Goal: Information Seeking & Learning: Learn about a topic

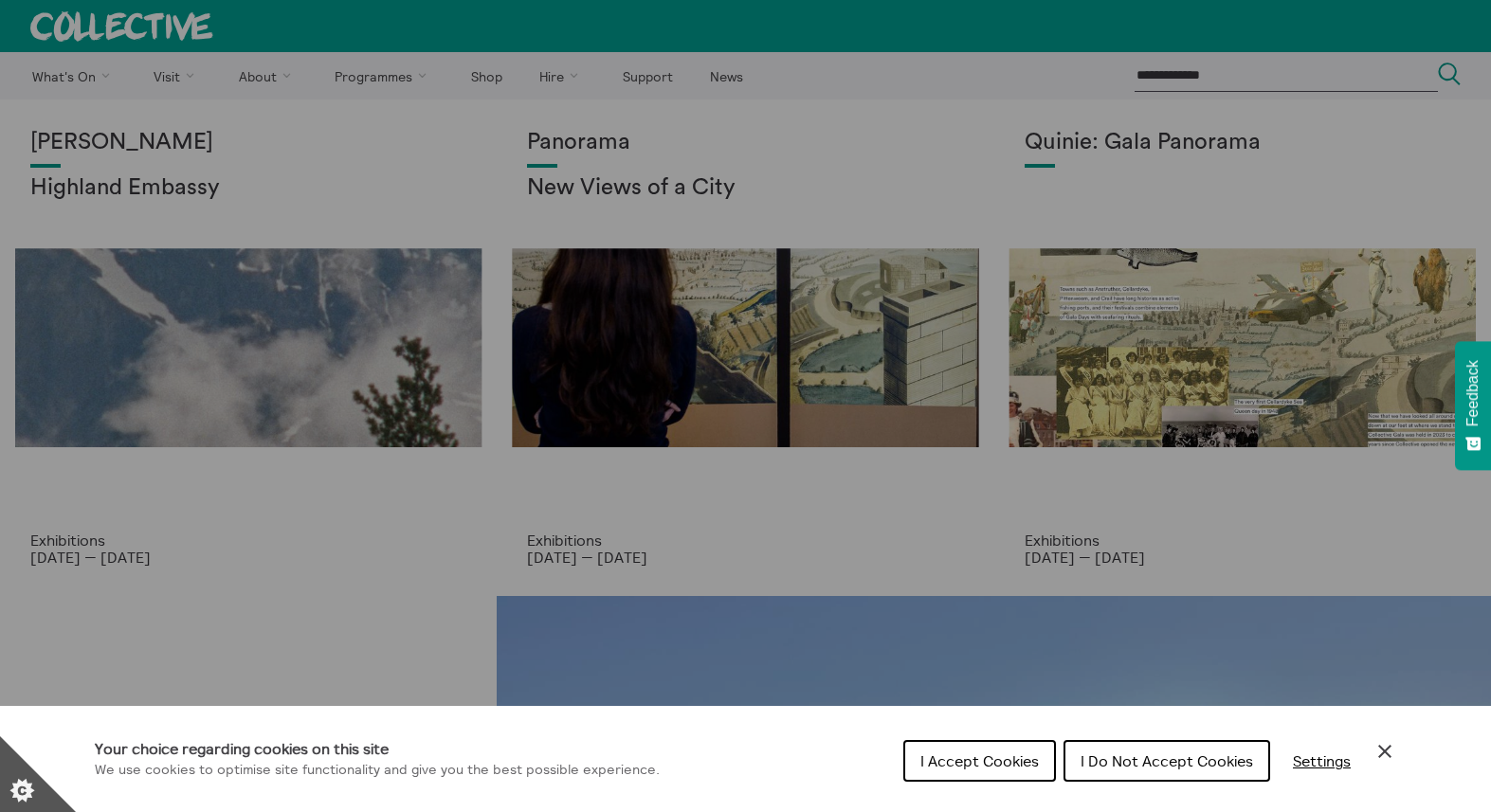
click at [1094, 770] on button "I Do Not Accept Cookies" at bounding box center [1166, 761] width 206 height 42
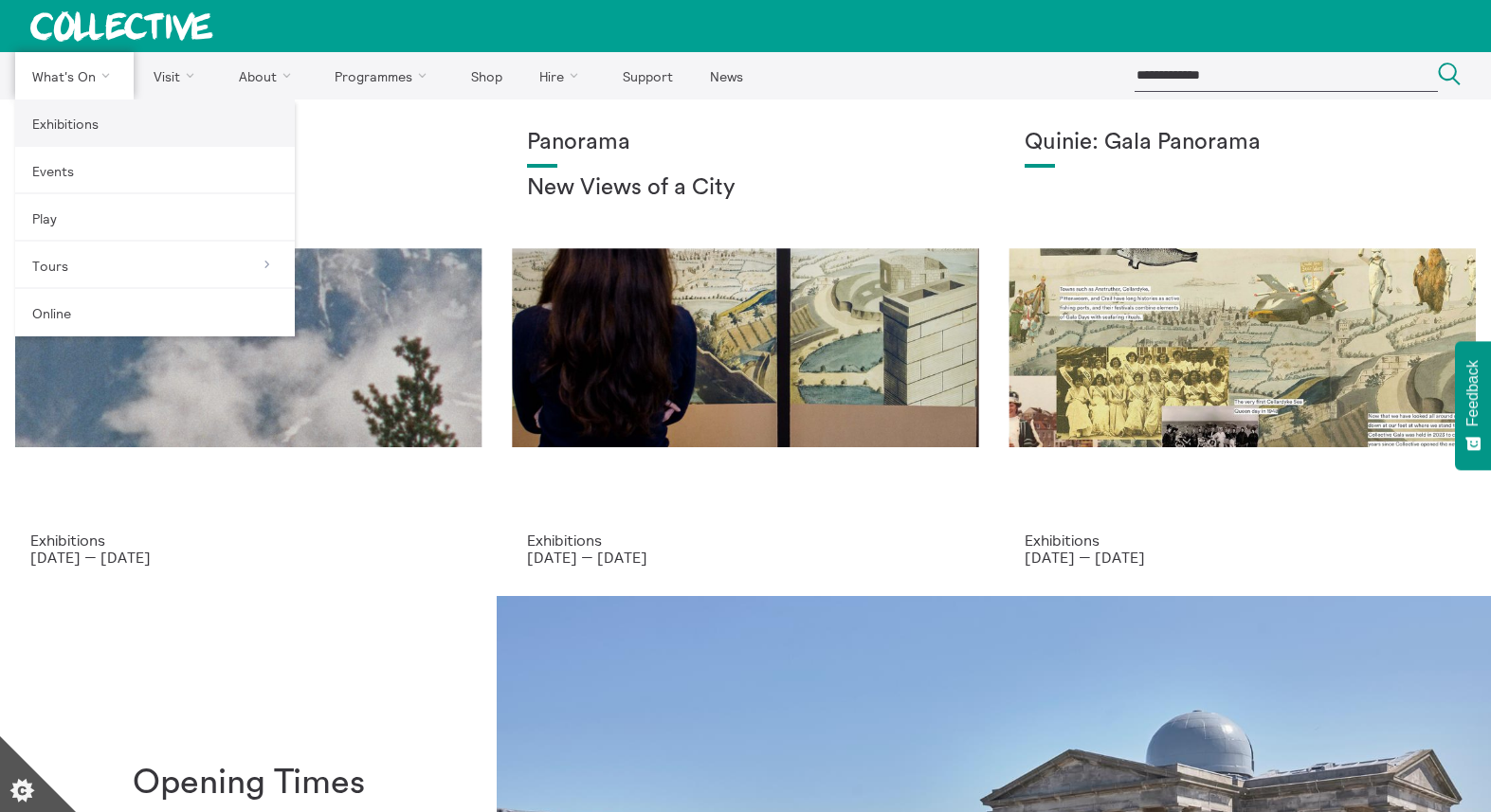
click at [86, 129] on link "Exhibitions" at bounding box center [155, 123] width 279 height 47
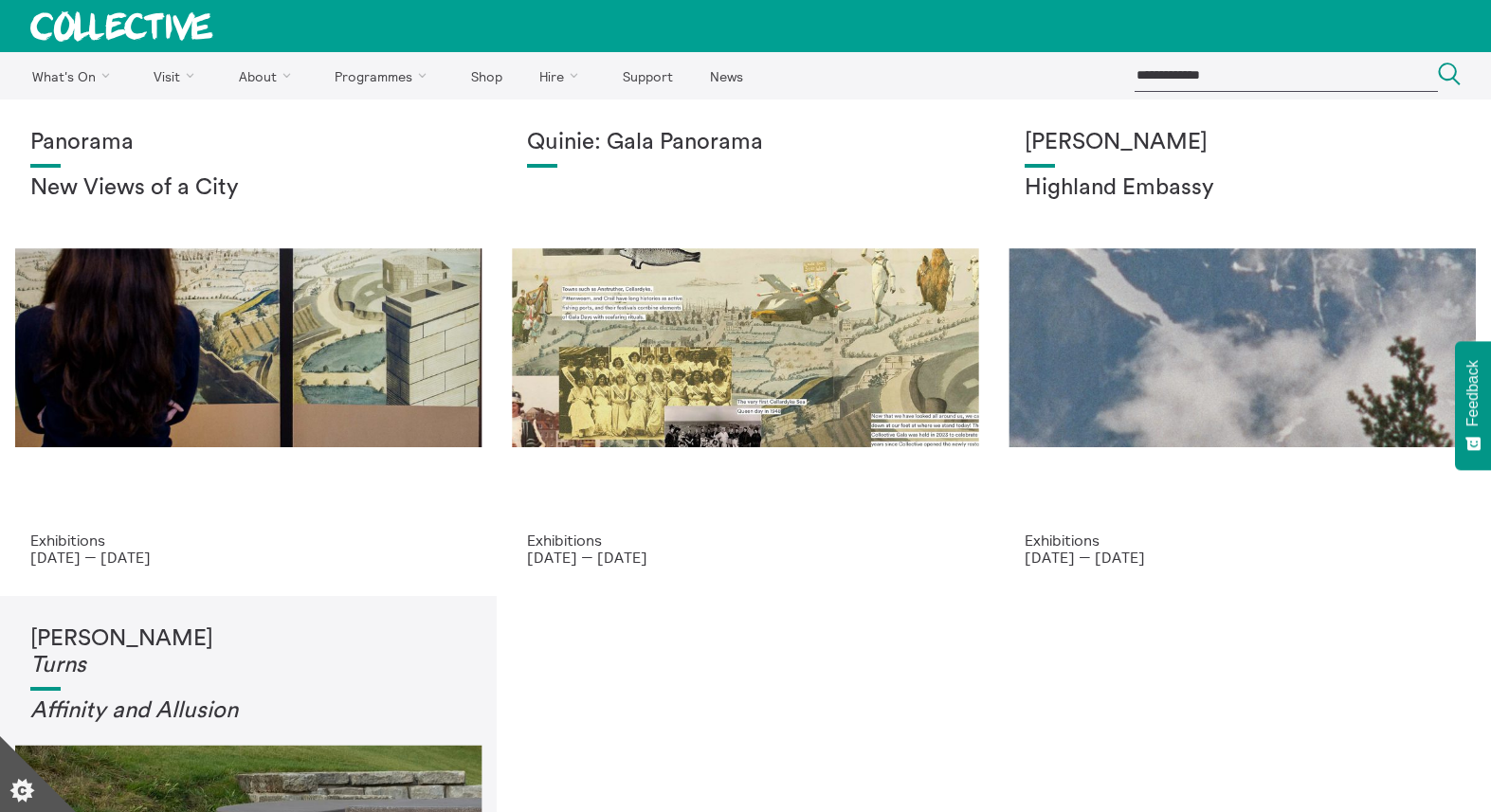
click at [1197, 72] on input "search" at bounding box center [1286, 75] width 303 height 31
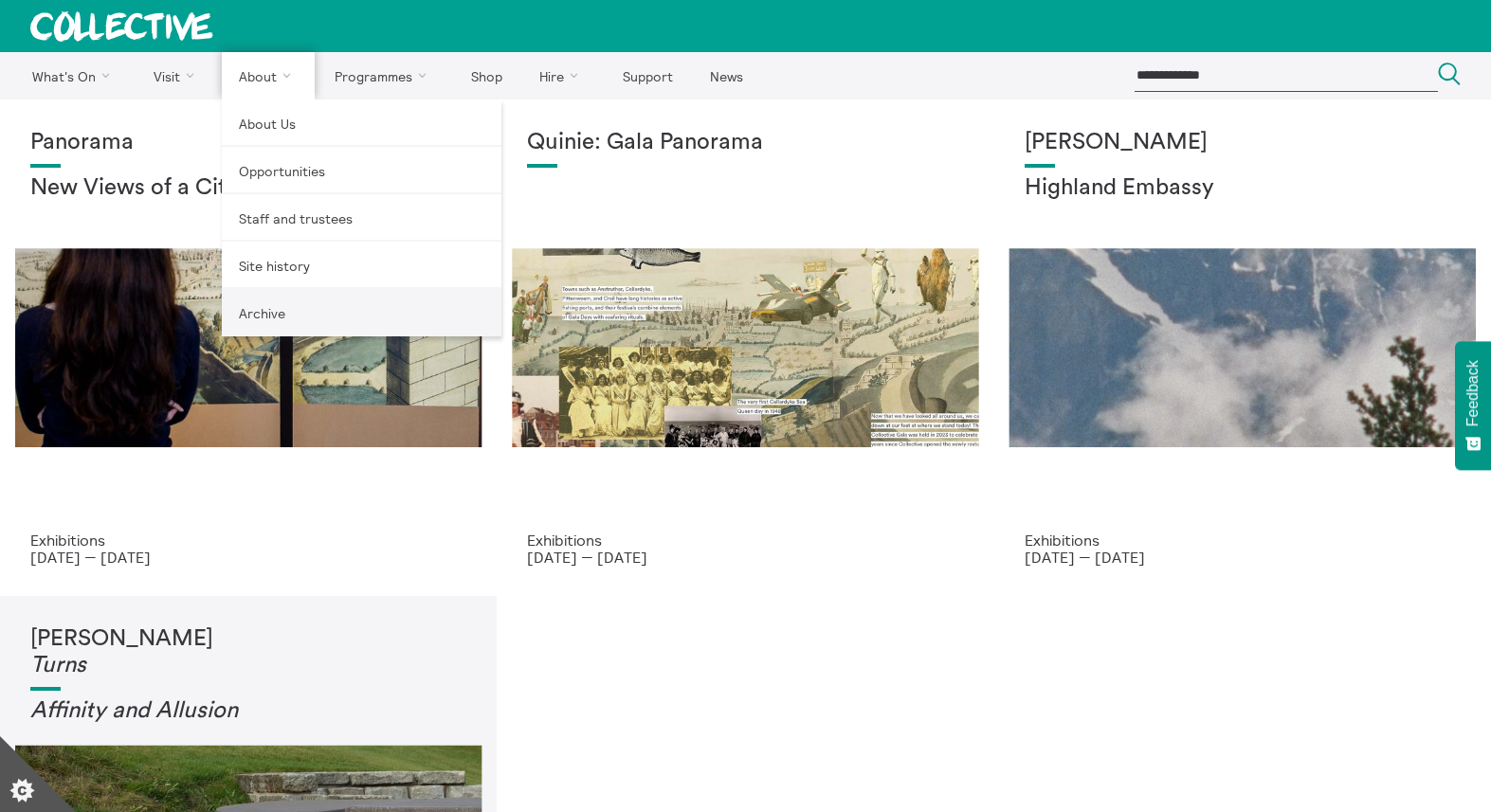
click at [323, 331] on link "Archive" at bounding box center [361, 312] width 279 height 47
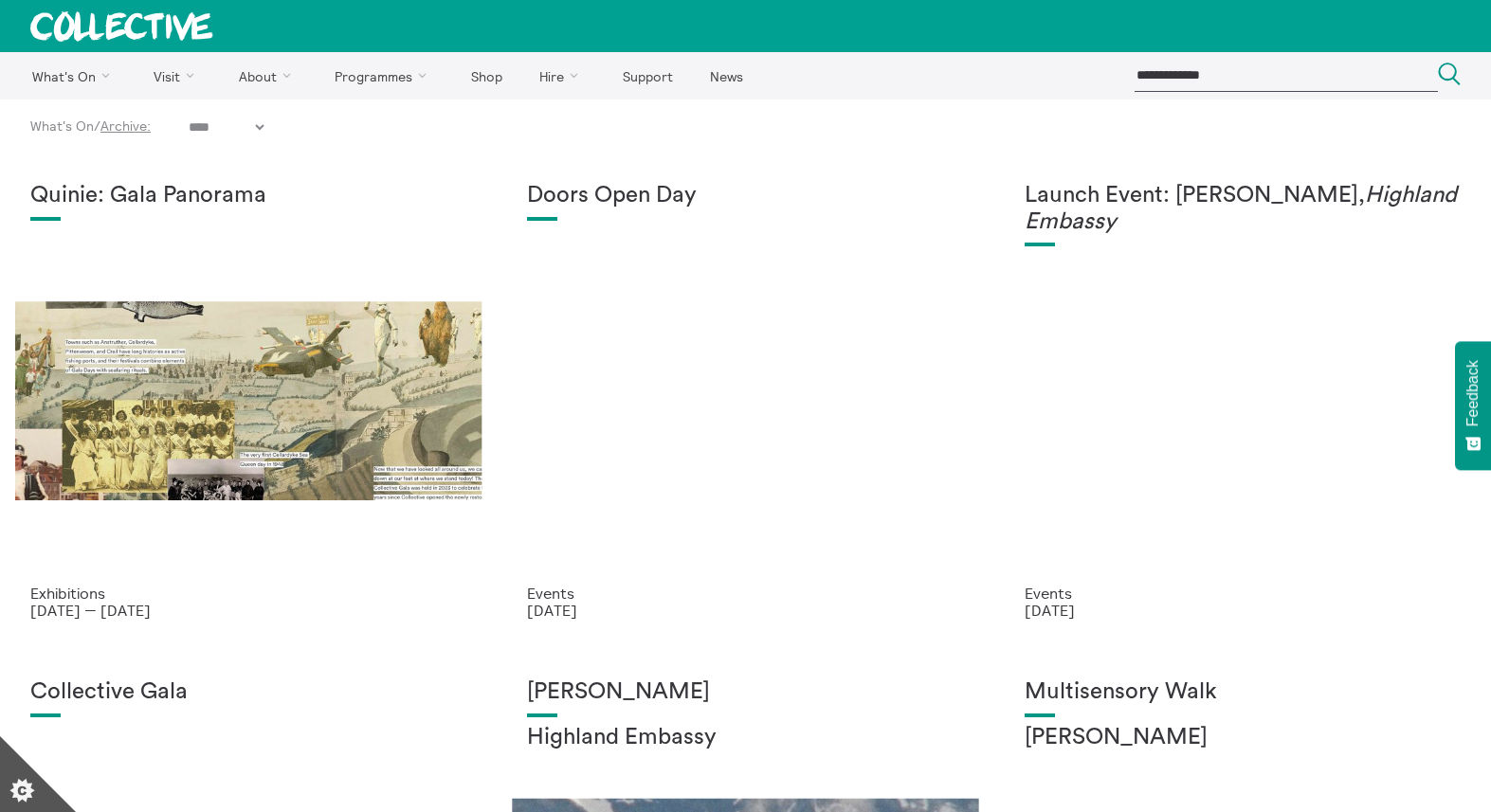
select select "****"
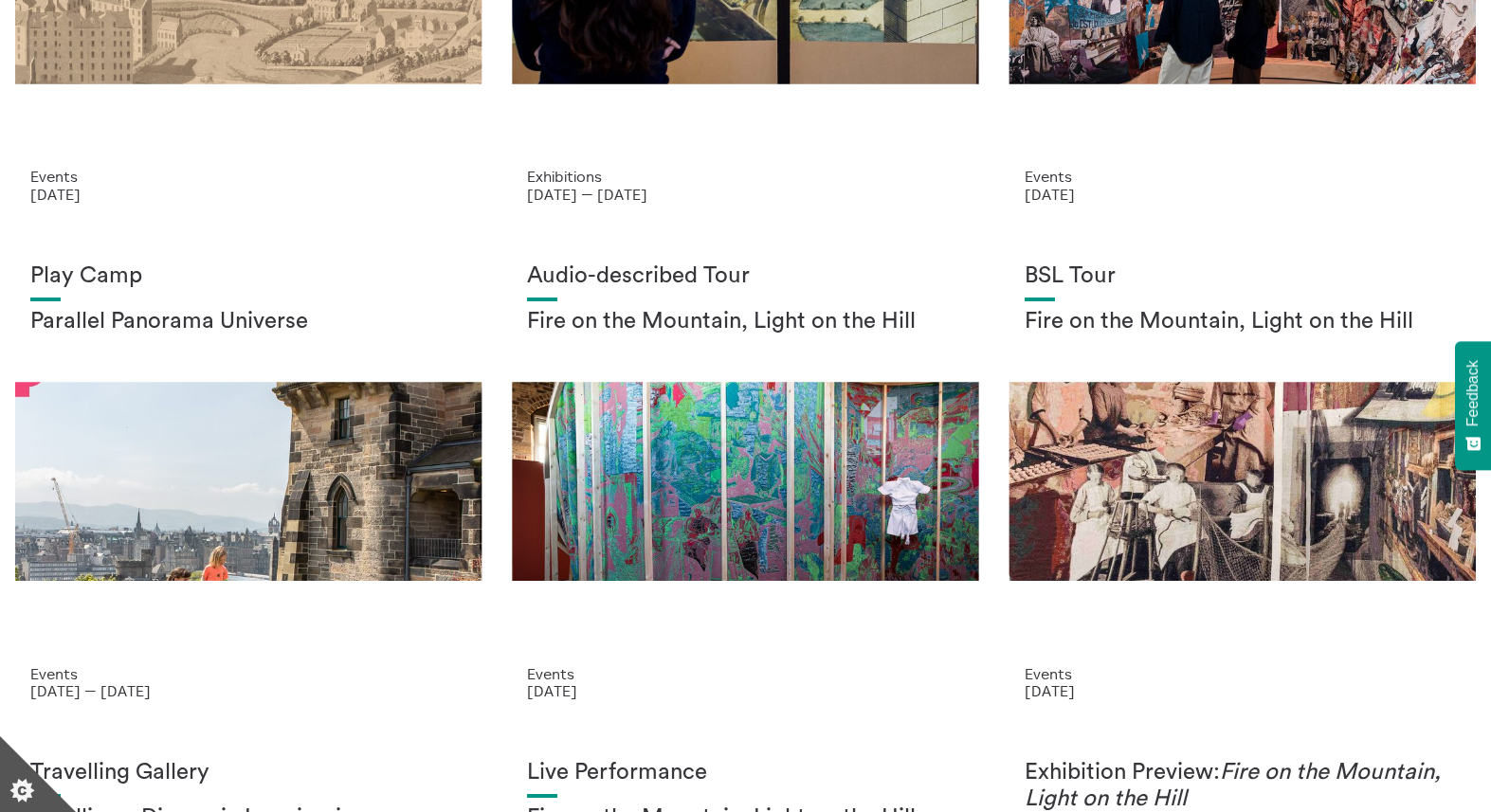
scroll to position [1431, 0]
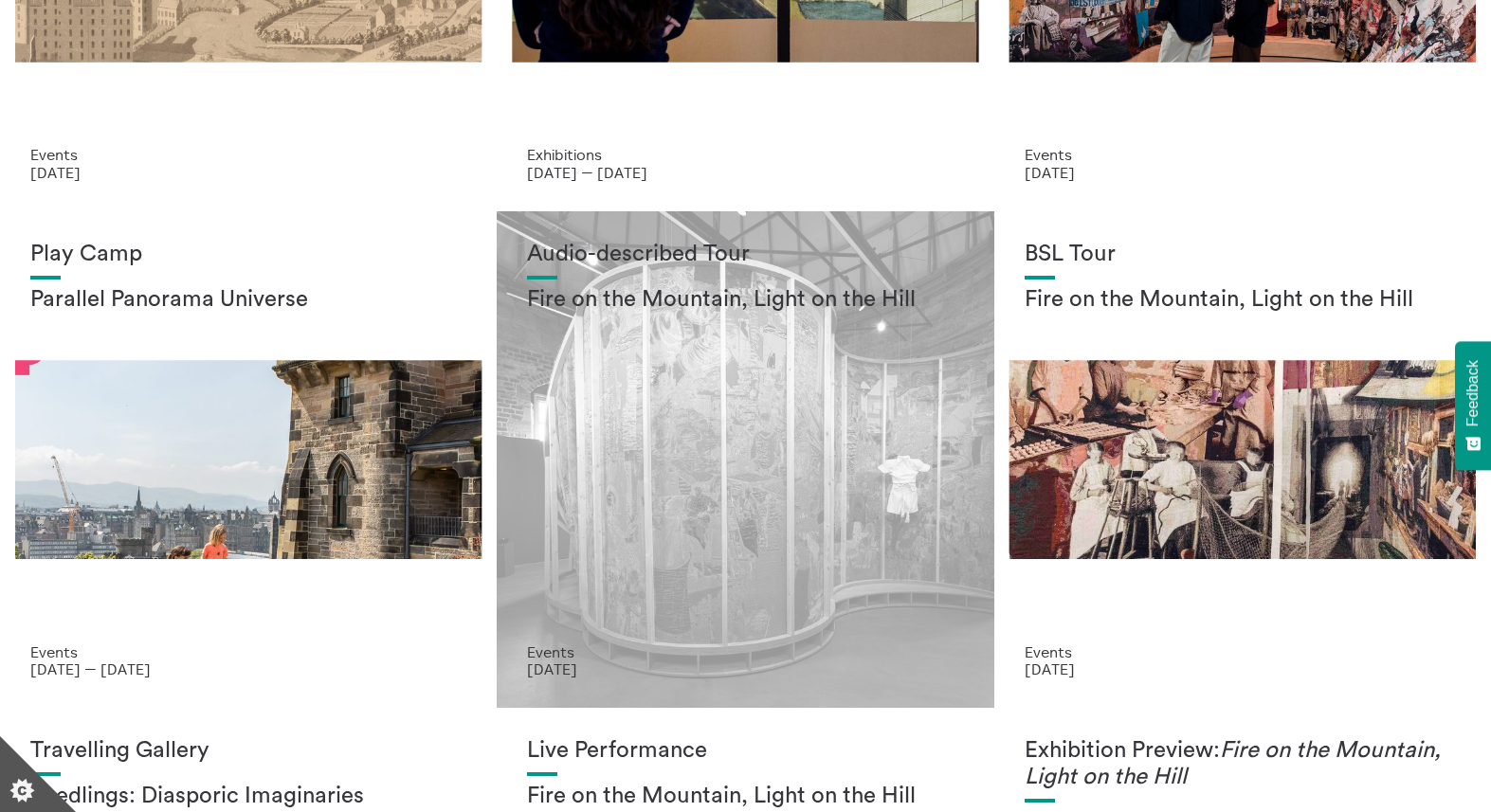
click at [635, 394] on div "Audio-described Tour Fire on the Mountain, Light on the Hill" at bounding box center [744, 442] width 436 height 402
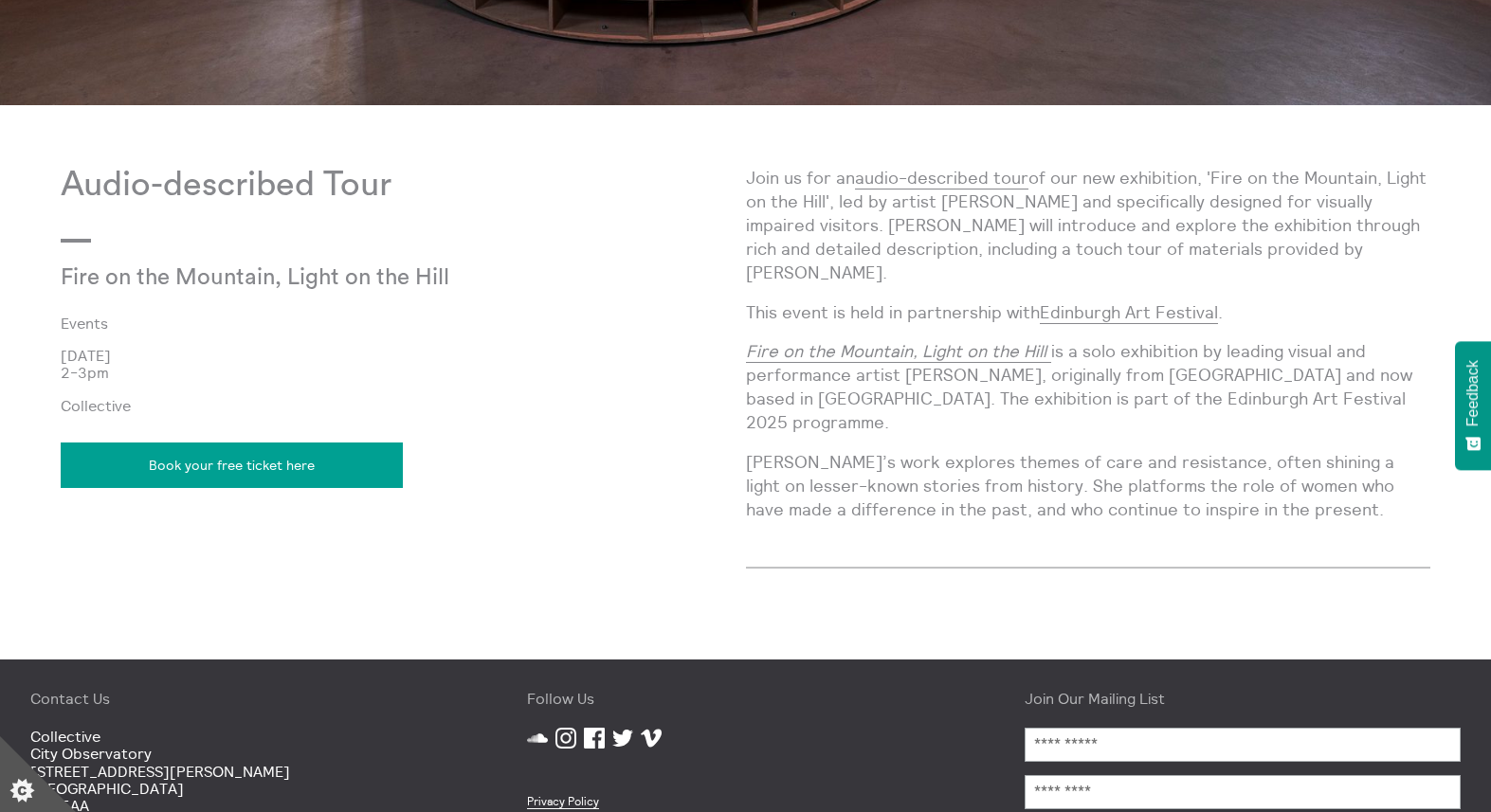
scroll to position [1044, 0]
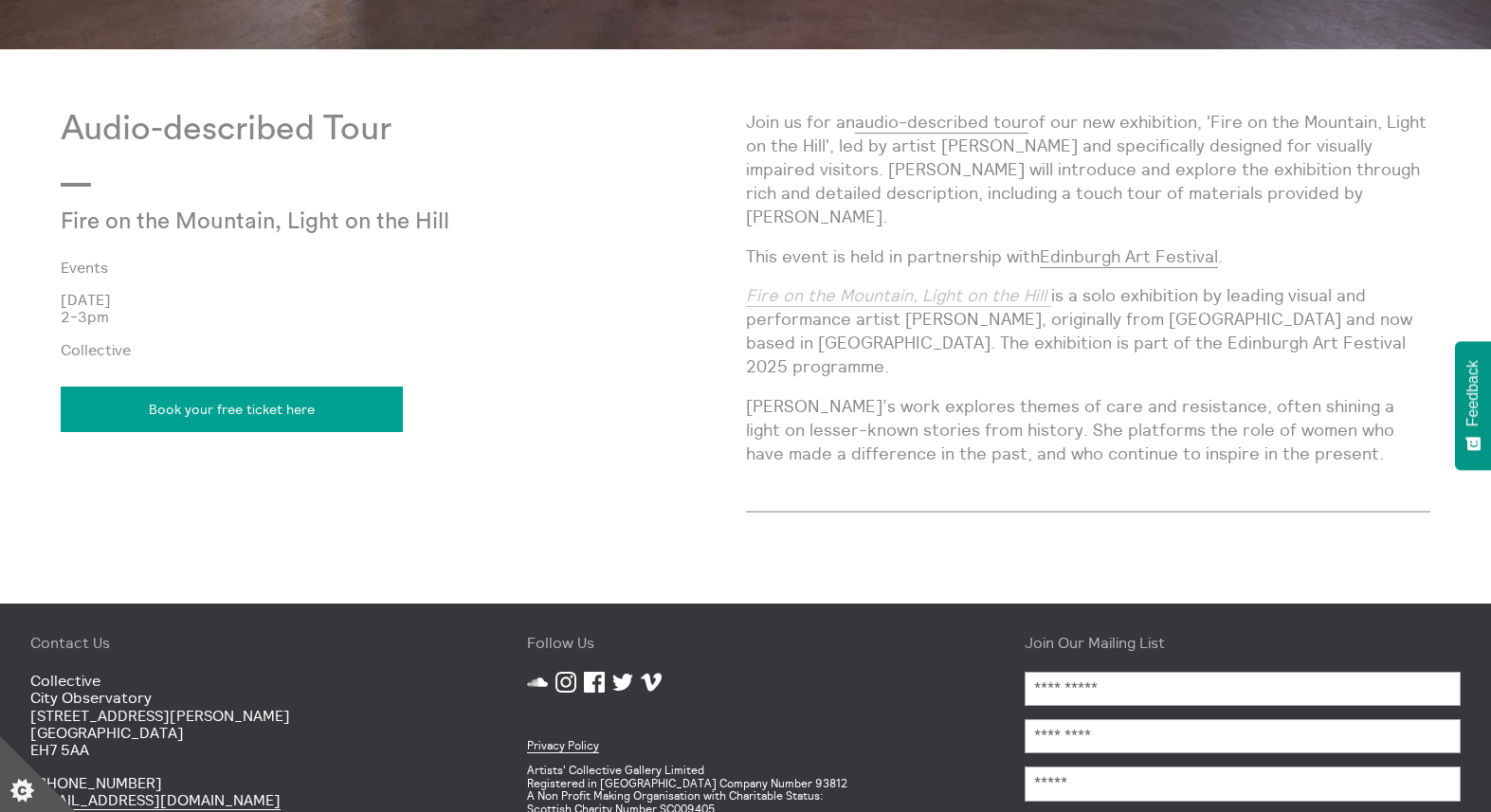
click at [968, 284] on em "Fire on the Mountain, Light on the Hill" at bounding box center [896, 294] width 300 height 22
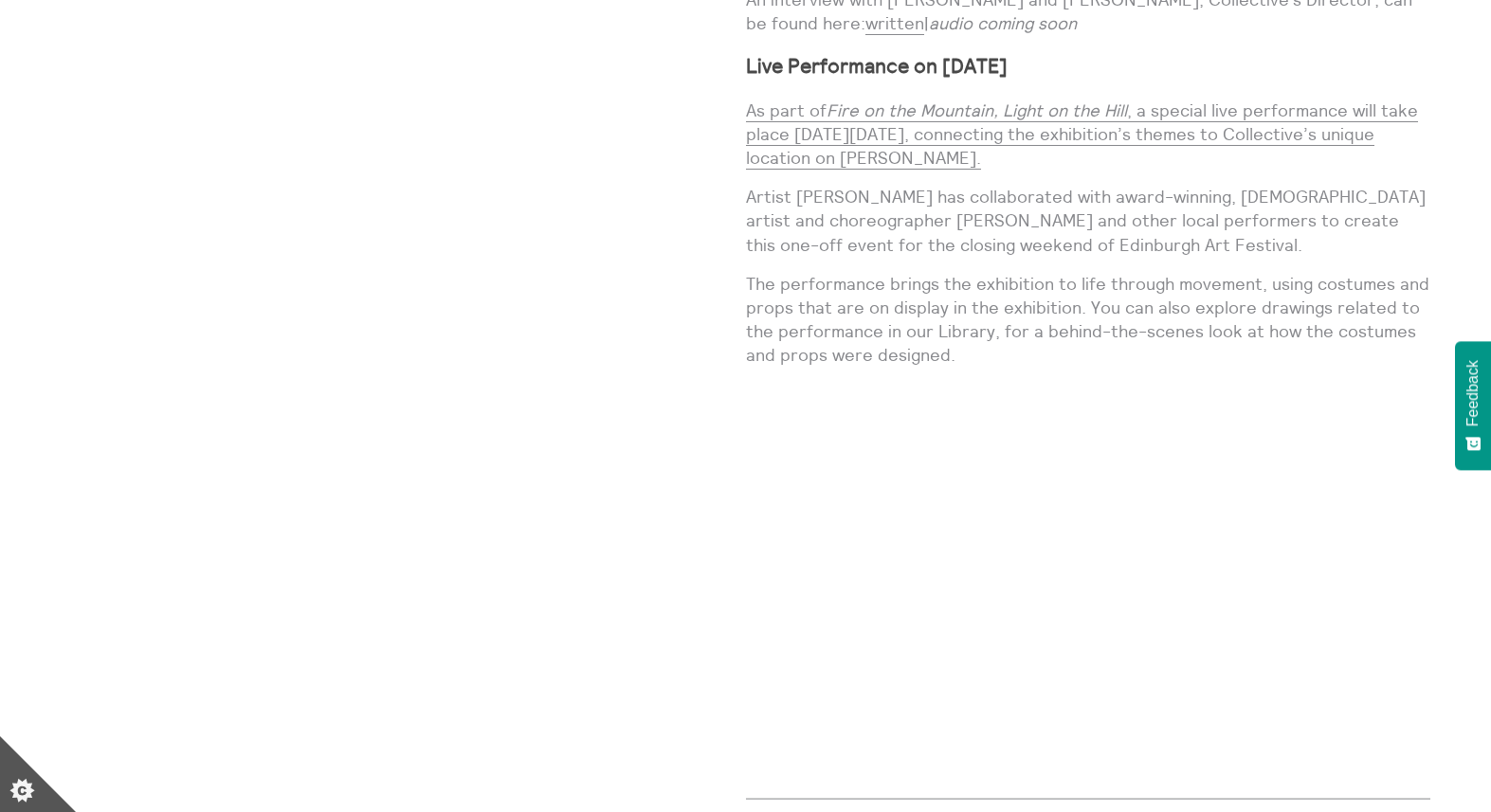
scroll to position [2374, 0]
click at [957, 185] on p "Artist [PERSON_NAME] has collaborated with award-winning, [DEMOGRAPHIC_DATA] ar…" at bounding box center [1088, 221] width 685 height 72
drag, startPoint x: 962, startPoint y: 127, endPoint x: 793, endPoint y: 126, distance: 169.0
click at [793, 185] on p "Artist [PERSON_NAME] has collaborated with award-winning, [DEMOGRAPHIC_DATA] ar…" at bounding box center [1088, 221] width 685 height 72
copy p "[PERSON_NAME]"
